Goal: Task Accomplishment & Management: Use online tool/utility

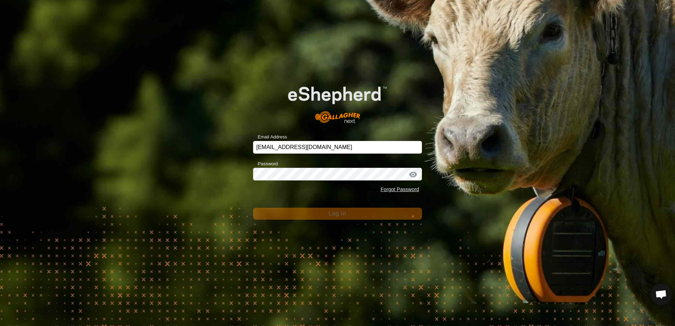
click at [183, 126] on div "Email Address [EMAIL_ADDRESS][DOMAIN_NAME] Password Forgot Password Log In" at bounding box center [337, 163] width 675 height 326
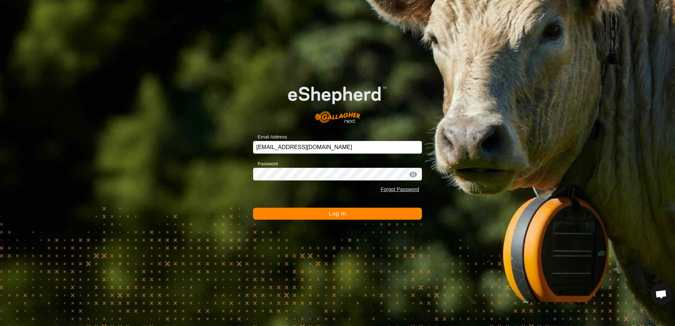
click at [311, 216] on button "Log In" at bounding box center [337, 214] width 169 height 12
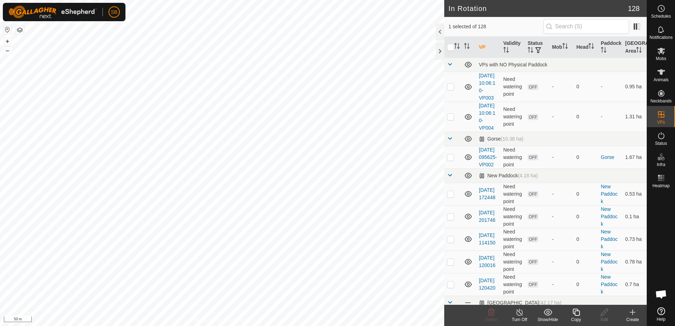
click at [573, 315] on icon at bounding box center [576, 312] width 9 height 8
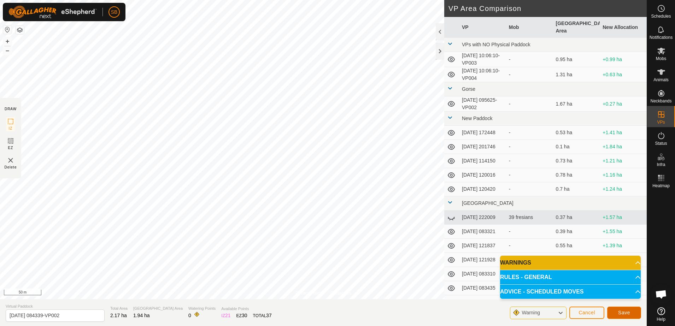
click at [623, 311] on span "Save" at bounding box center [624, 313] width 12 height 6
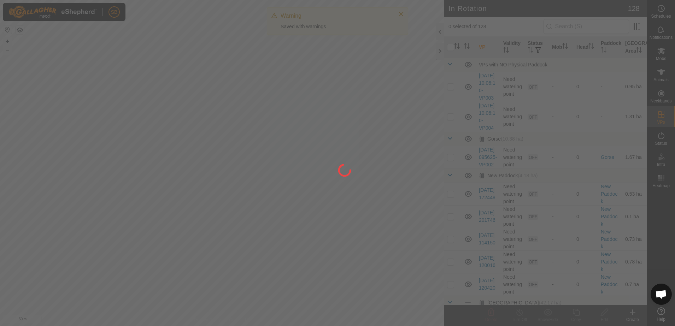
click at [661, 55] on div at bounding box center [337, 163] width 675 height 326
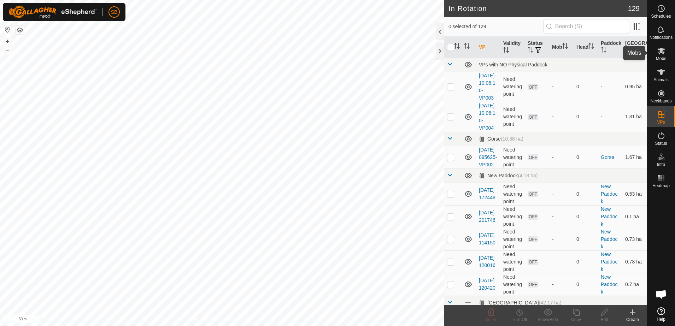
click at [661, 55] on icon at bounding box center [661, 51] width 8 height 8
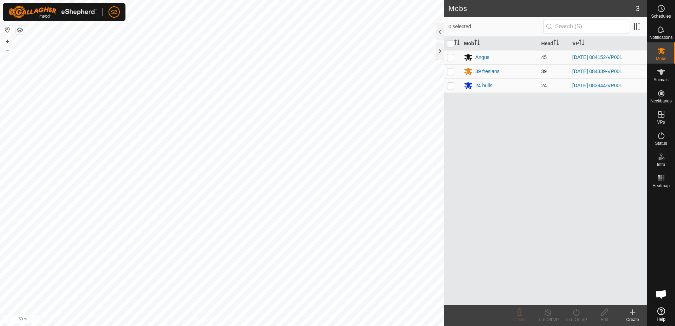
click at [450, 74] on p-checkbox at bounding box center [450, 72] width 7 height 6
checkbox input "true"
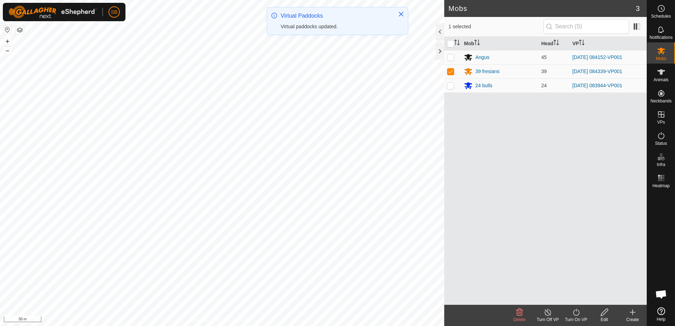
click at [577, 314] on icon at bounding box center [576, 312] width 9 height 8
click at [586, 297] on link "Now" at bounding box center [597, 297] width 70 height 14
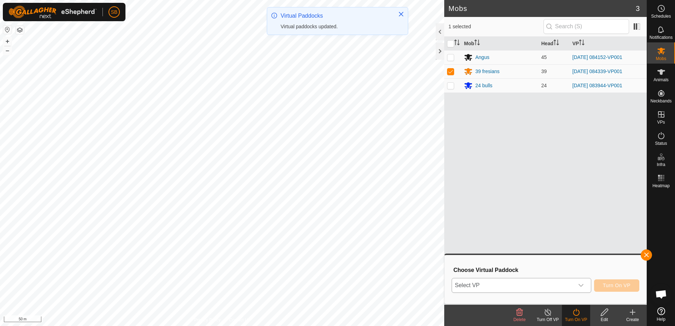
click at [583, 287] on icon "dropdown trigger" at bounding box center [581, 286] width 6 height 6
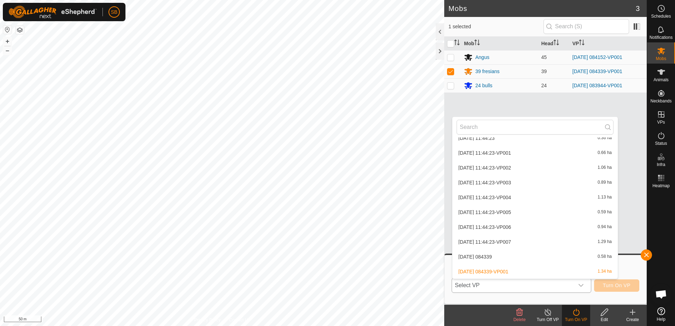
scroll to position [1678, 0]
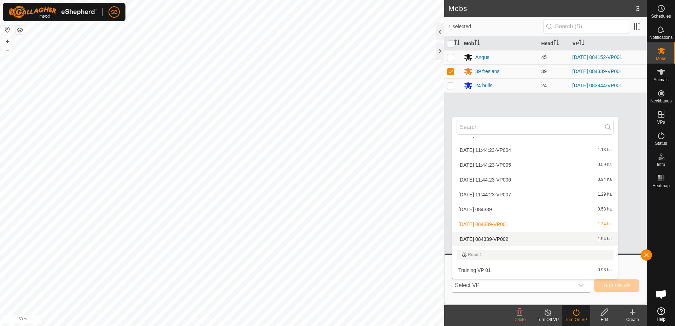
click at [515, 241] on li "[DATE] 084339-VP002 1.94 ha" at bounding box center [534, 239] width 165 height 14
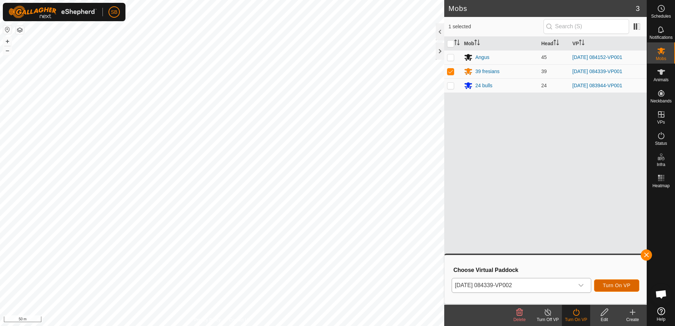
click at [613, 288] on span "Turn On VP" at bounding box center [617, 286] width 28 height 6
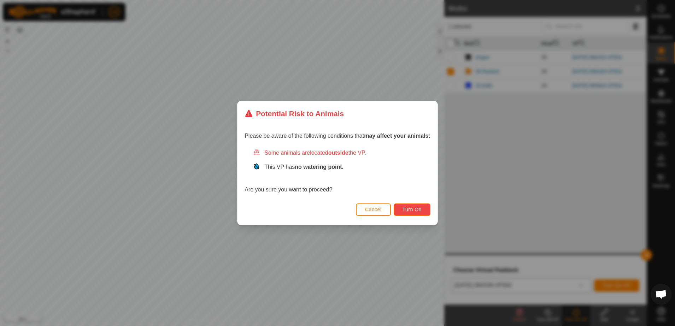
click at [428, 211] on button "Turn On" at bounding box center [412, 210] width 37 height 12
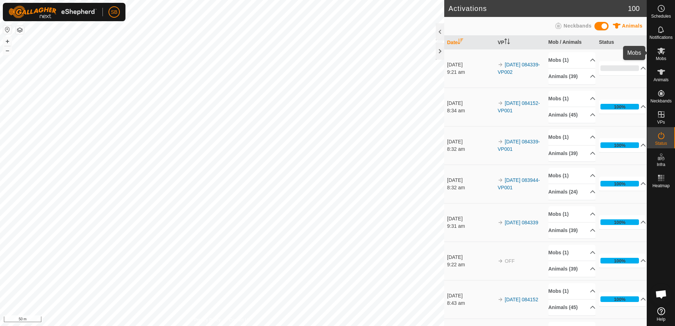
click at [660, 57] on span "Mobs" at bounding box center [661, 59] width 10 height 4
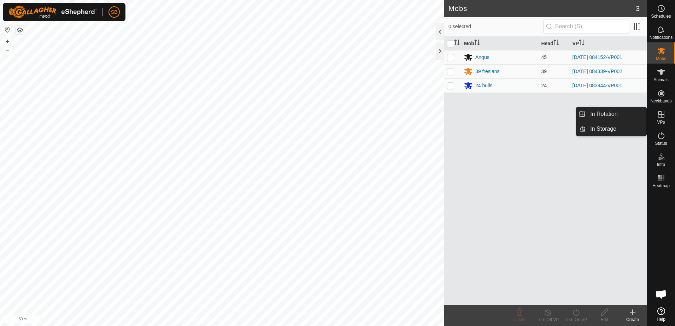
click at [664, 120] on span "VPs" at bounding box center [661, 122] width 8 height 4
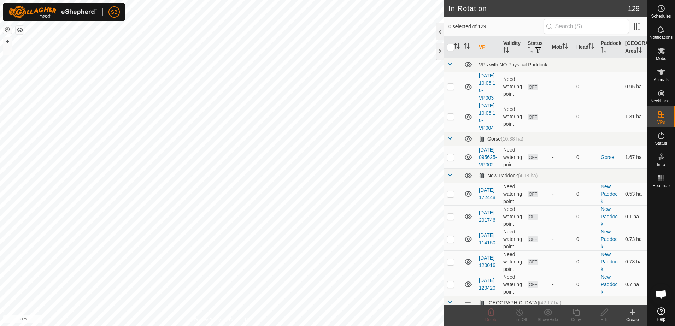
checkbox input "true"
checkbox input "false"
checkbox input "true"
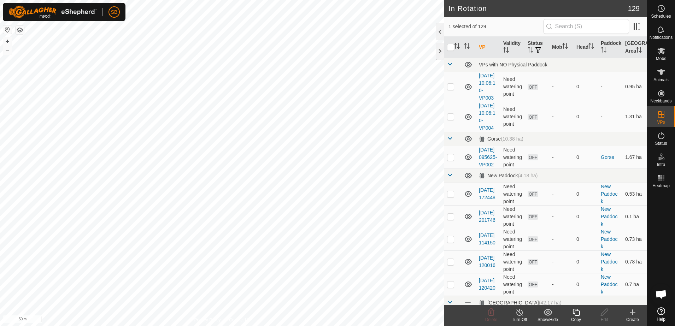
click at [577, 314] on icon at bounding box center [576, 312] width 9 height 8
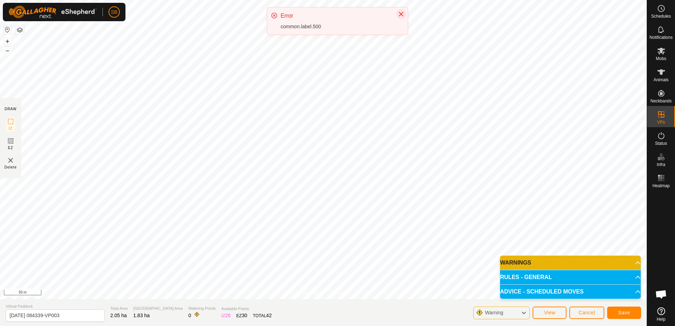
click at [403, 16] on icon "Close" at bounding box center [401, 14] width 6 height 6
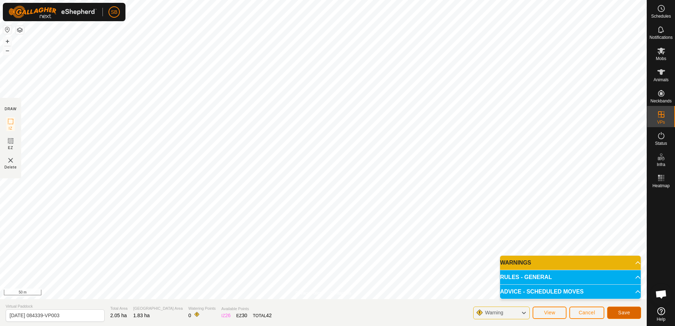
click at [628, 312] on span "Save" at bounding box center [624, 313] width 12 height 6
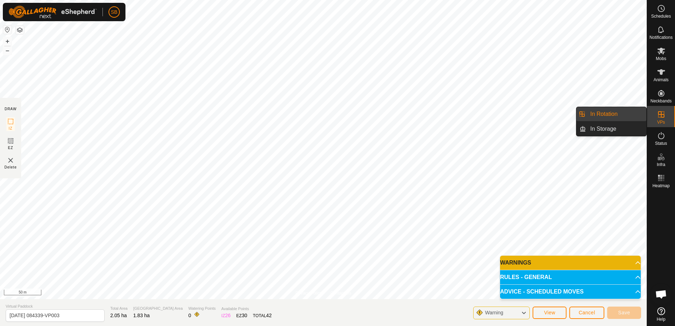
click at [620, 113] on link "In Rotation" at bounding box center [616, 114] width 60 height 14
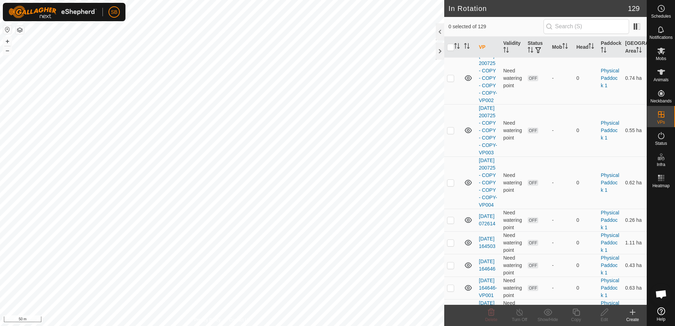
scroll to position [2208, 0]
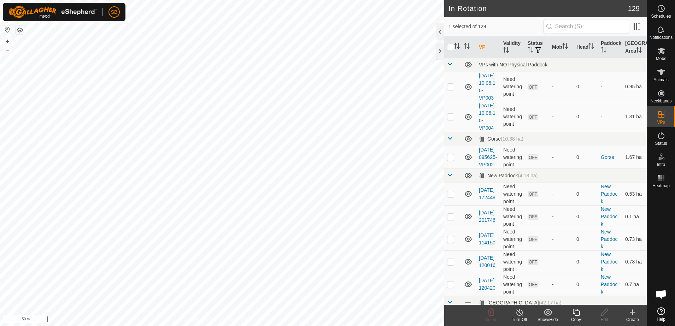
click at [576, 315] on icon at bounding box center [575, 312] width 7 height 7
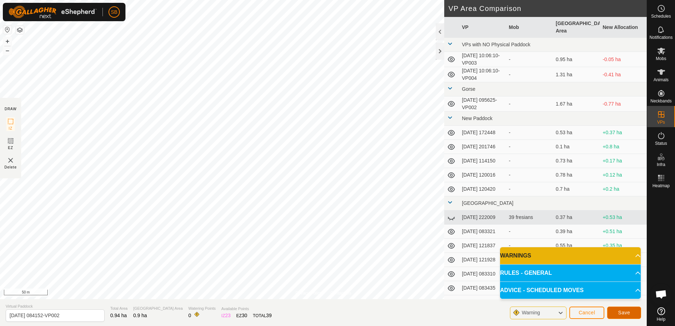
click at [624, 315] on span "Save" at bounding box center [624, 313] width 12 height 6
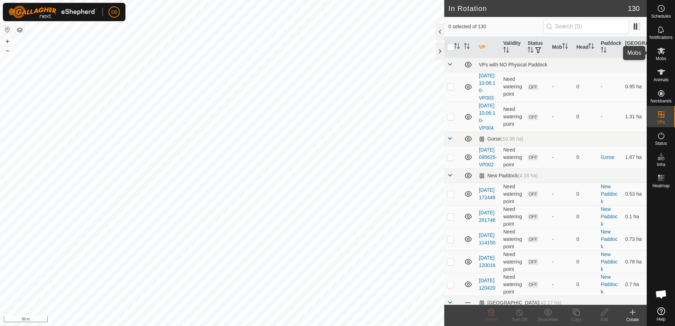
click at [661, 57] on span "Mobs" at bounding box center [661, 59] width 10 height 4
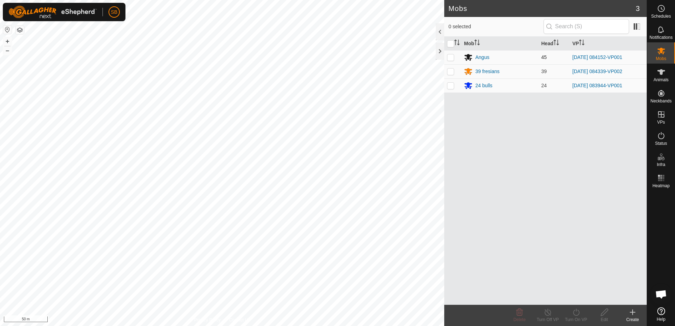
click at [452, 58] on p-checkbox at bounding box center [450, 57] width 7 height 6
checkbox input "true"
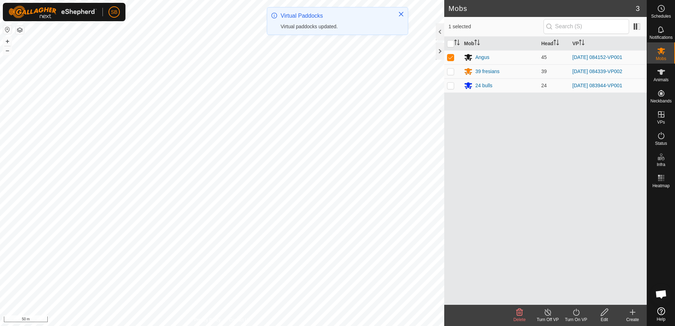
click at [579, 317] on div "Turn On VP" at bounding box center [576, 320] width 28 height 6
click at [577, 297] on link "Now" at bounding box center [597, 297] width 70 height 14
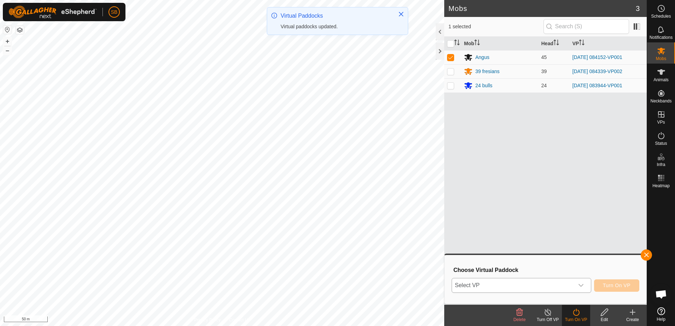
click at [578, 290] on div "dropdown trigger" at bounding box center [581, 285] width 14 height 14
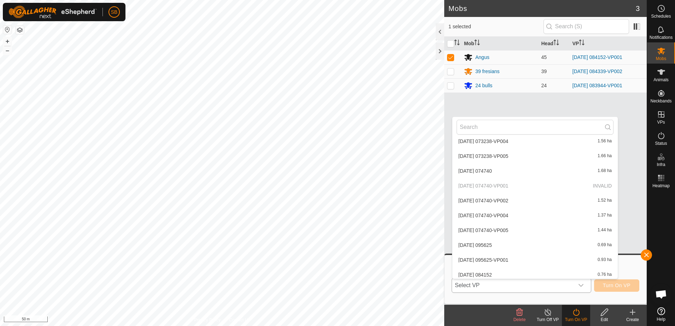
scroll to position [1026, 0]
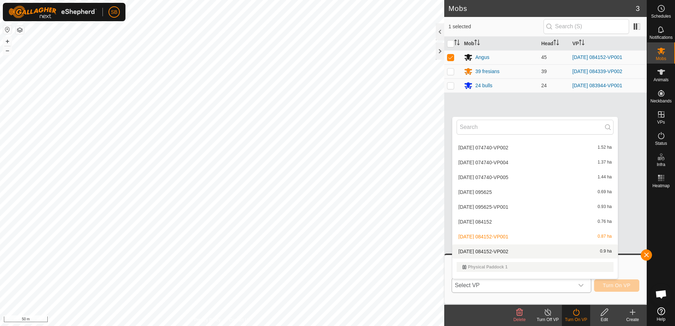
click at [530, 248] on li "2025-09-21 084152-VP002 0.9 ha" at bounding box center [534, 252] width 165 height 14
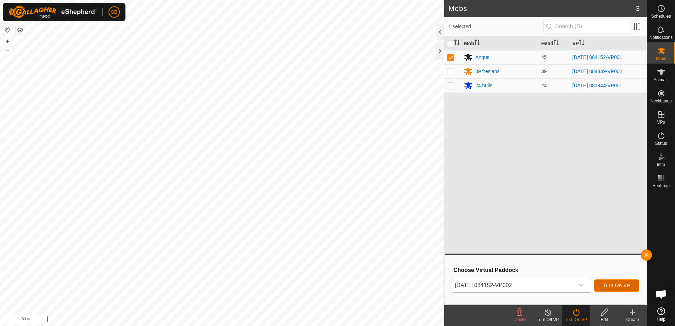
click at [614, 287] on span "Turn On VP" at bounding box center [617, 286] width 28 height 6
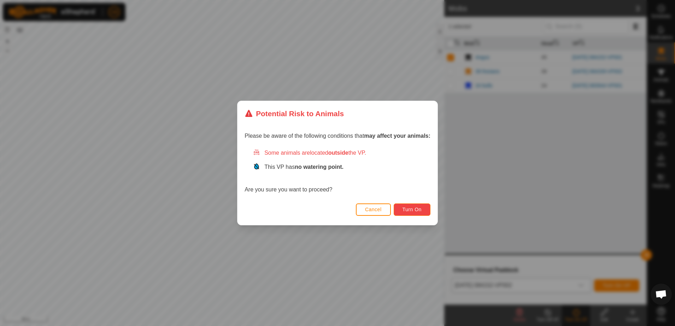
click at [417, 211] on span "Turn On" at bounding box center [411, 210] width 19 height 6
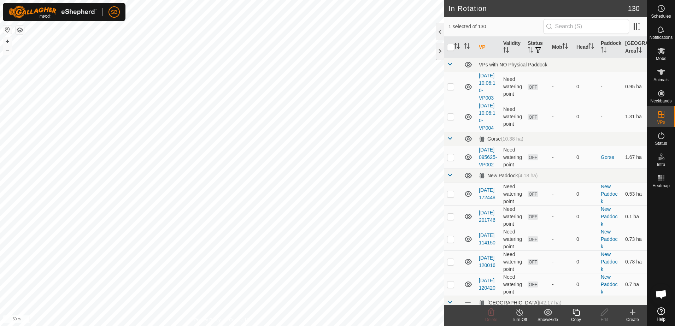
click at [573, 313] on icon at bounding box center [576, 312] width 9 height 8
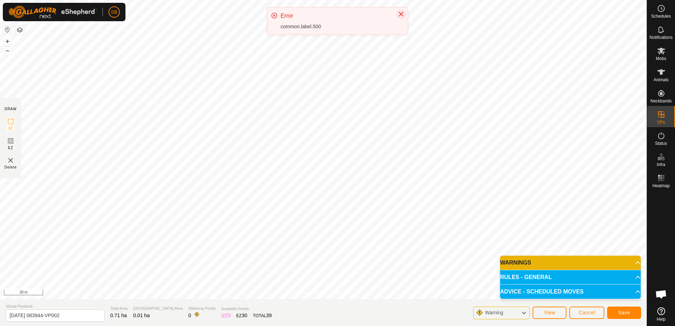
click at [400, 15] on icon "Close" at bounding box center [401, 14] width 6 height 6
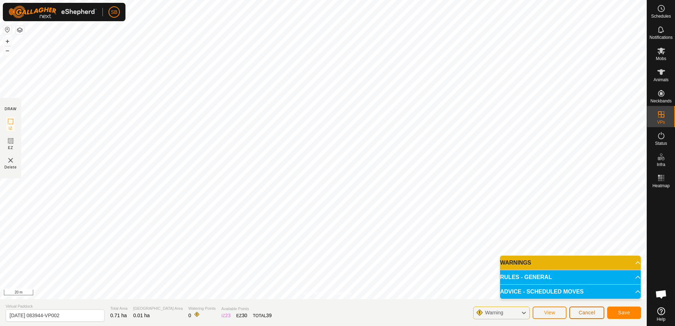
click at [584, 317] on button "Cancel" at bounding box center [586, 313] width 35 height 12
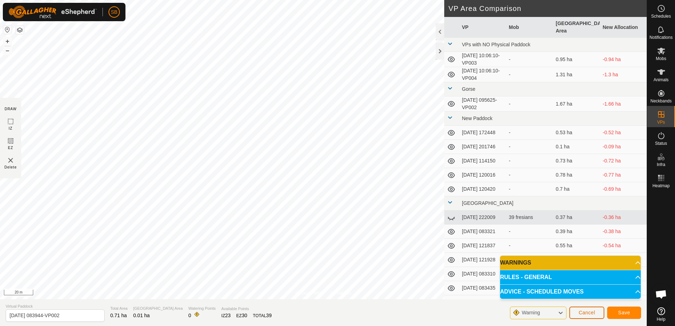
click at [586, 314] on span "Cancel" at bounding box center [586, 313] width 17 height 6
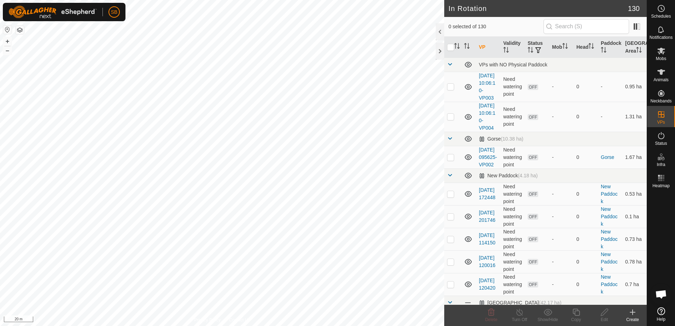
checkbox input "true"
click at [577, 315] on icon at bounding box center [576, 312] width 9 height 8
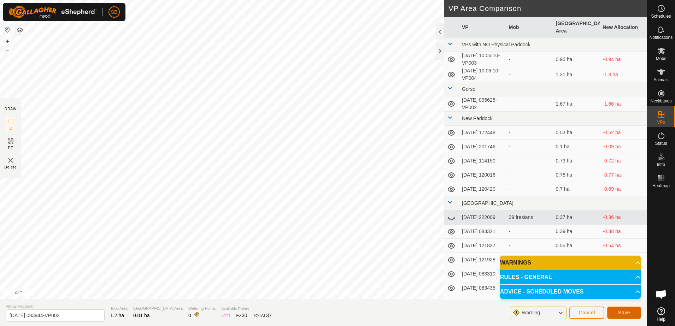
click at [631, 316] on button "Save" at bounding box center [624, 313] width 34 height 12
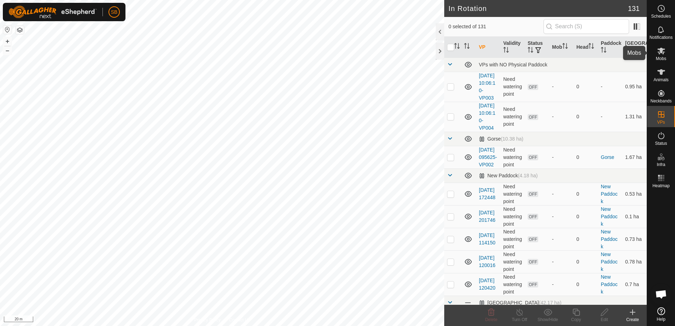
click at [664, 55] on div "Mobs" at bounding box center [661, 52] width 28 height 21
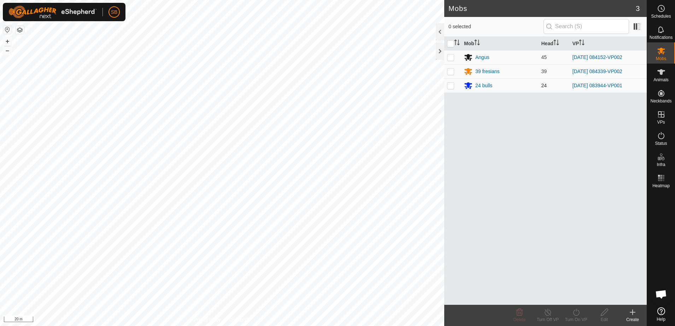
click at [452, 84] on p-checkbox at bounding box center [450, 86] width 7 height 6
checkbox input "true"
click at [576, 312] on icon at bounding box center [576, 312] width 9 height 8
click at [582, 298] on link "Now" at bounding box center [597, 297] width 70 height 14
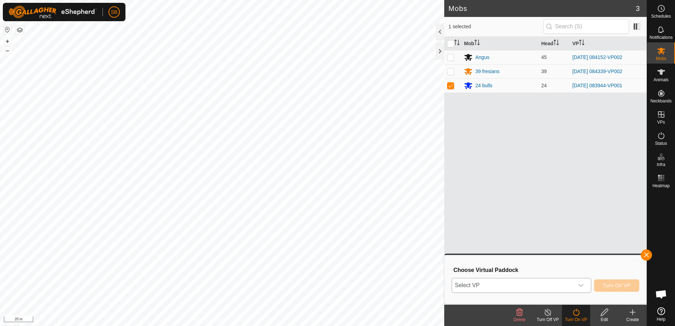
click at [561, 287] on span "Select VP" at bounding box center [513, 285] width 122 height 14
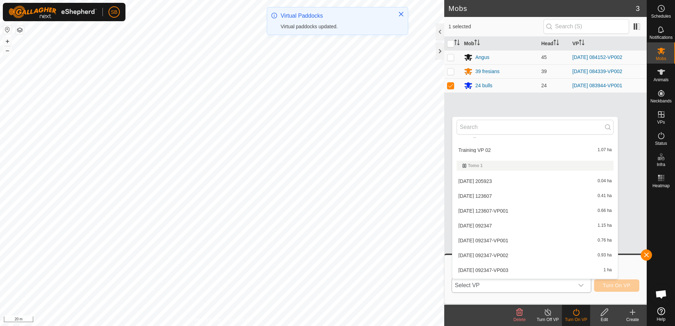
scroll to position [1916, 0]
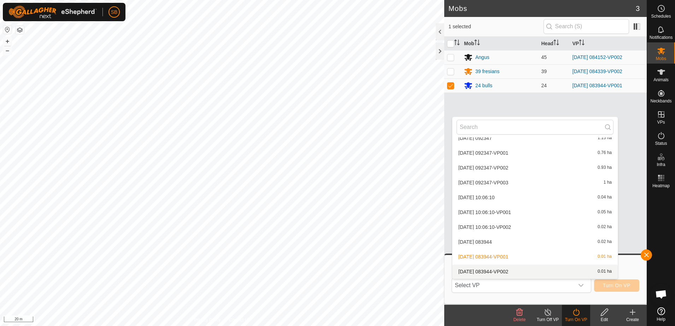
click at [549, 271] on li "2025-09-21 083944-VP002 0.01 ha" at bounding box center [534, 272] width 165 height 14
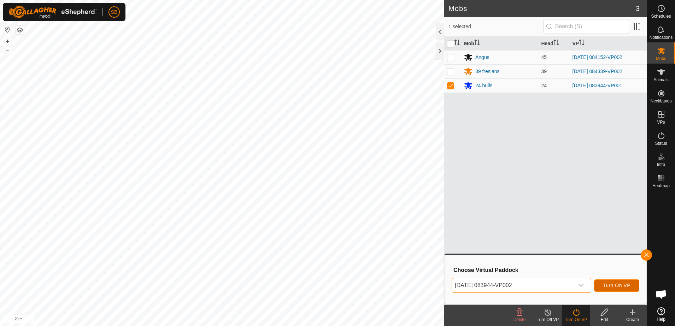
click at [613, 286] on span "Turn On VP" at bounding box center [617, 286] width 28 height 6
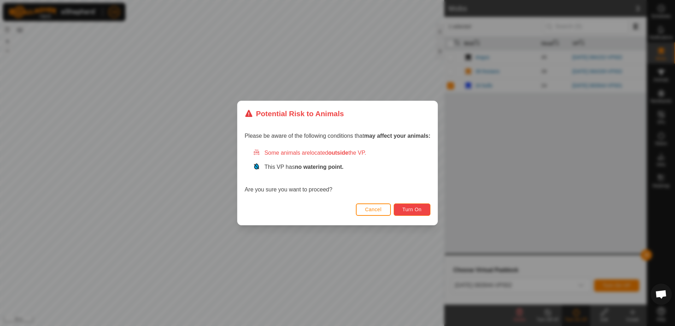
click at [422, 212] on button "Turn On" at bounding box center [412, 210] width 37 height 12
